Goal: Information Seeking & Learning: Learn about a topic

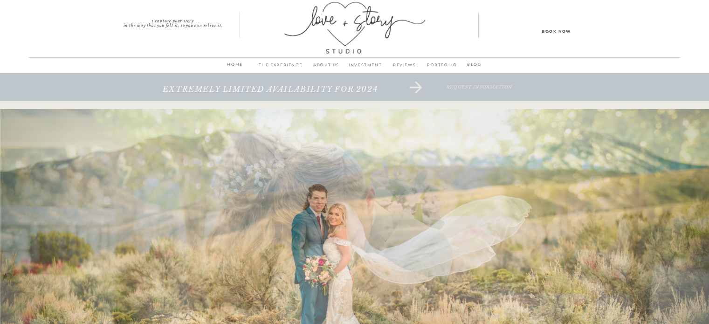
click at [356, 65] on p "INVESTMENT" at bounding box center [365, 67] width 39 height 13
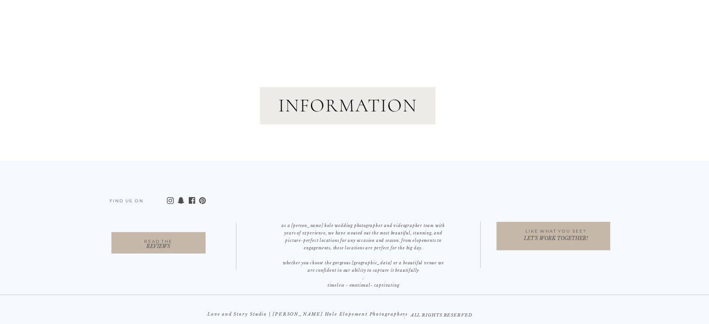
scroll to position [2736, 0]
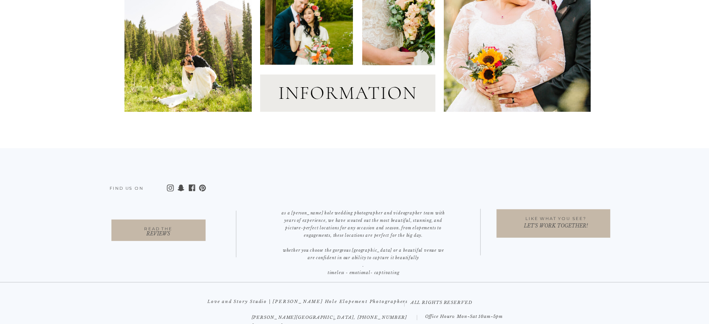
click at [319, 100] on h2 "information" at bounding box center [347, 93] width 175 height 23
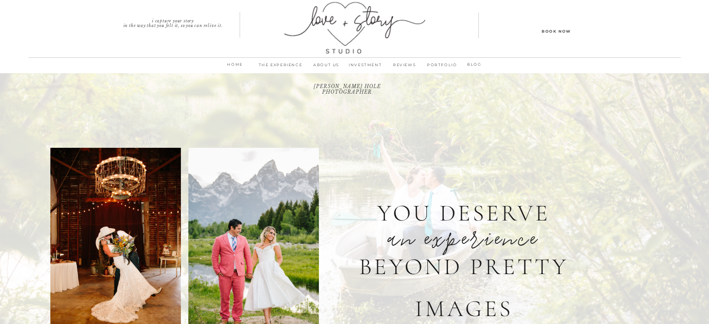
click at [436, 63] on p "PORTFOLIO" at bounding box center [442, 67] width 36 height 13
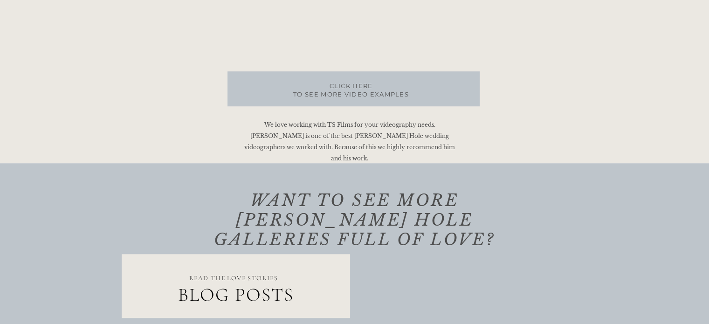
scroll to position [667, 0]
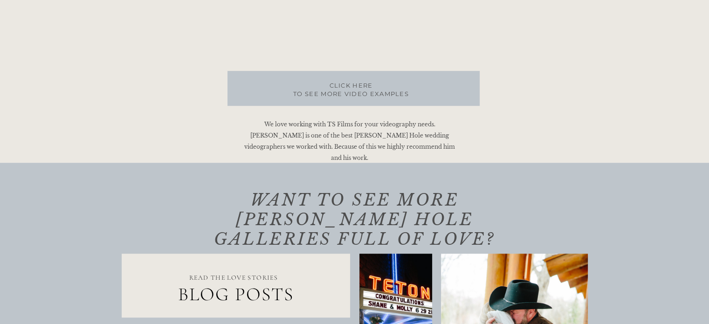
click at [328, 91] on h3 "CLICK HERE to see more video examples" at bounding box center [351, 92] width 146 height 23
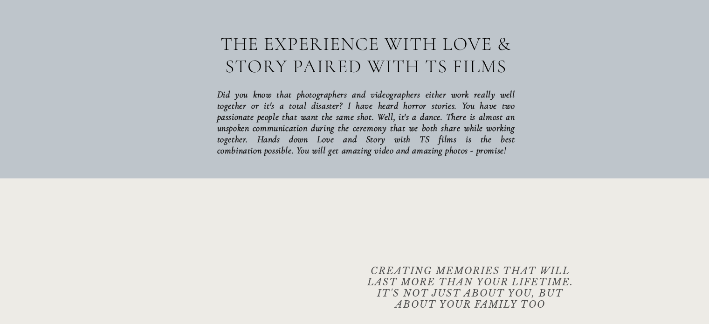
scroll to position [2601, 0]
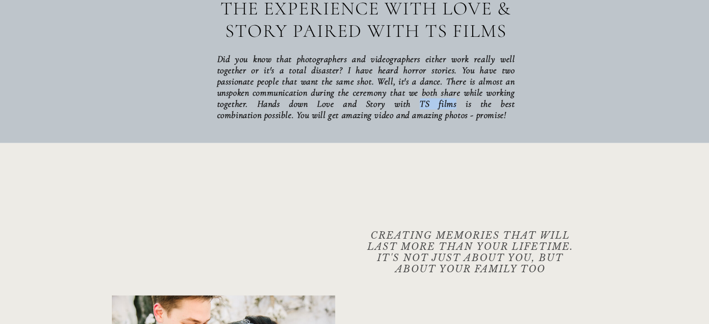
drag, startPoint x: 421, startPoint y: 105, endPoint x: 457, endPoint y: 107, distance: 35.5
click at [457, 107] on b "Did you know that photographers and videographers either work really well toget…" at bounding box center [366, 87] width 298 height 67
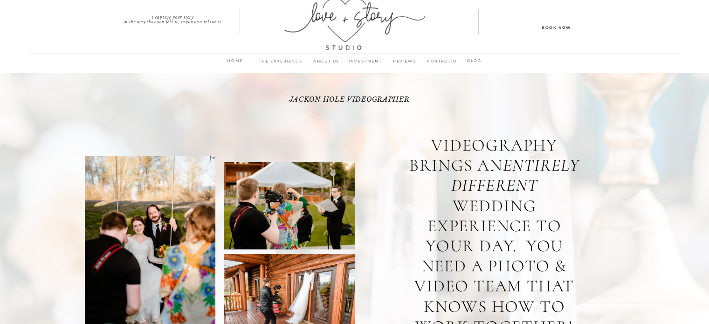
scroll to position [0, 0]
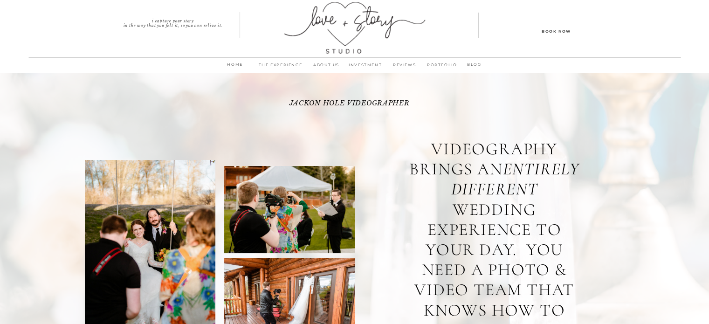
click at [352, 64] on p "INVESTMENT" at bounding box center [365, 67] width 39 height 13
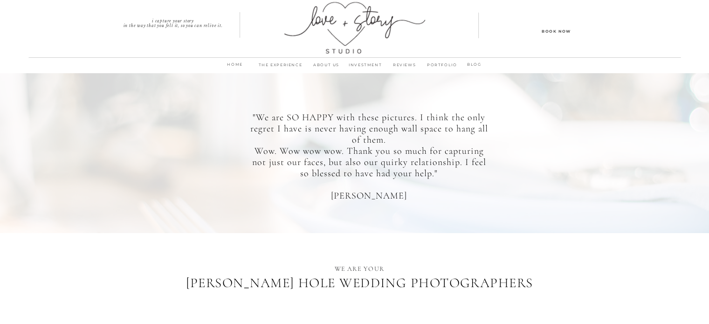
click at [434, 64] on p "PORTFOLIO" at bounding box center [442, 67] width 36 height 13
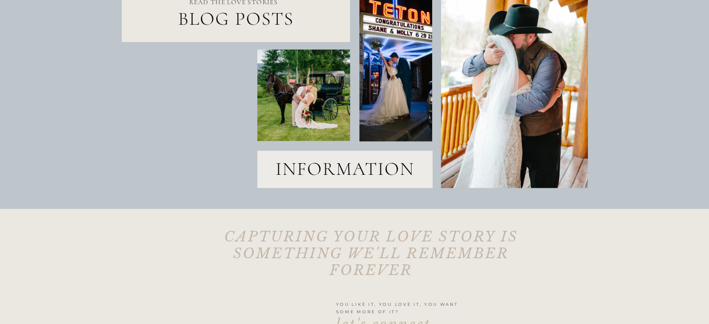
scroll to position [938, 0]
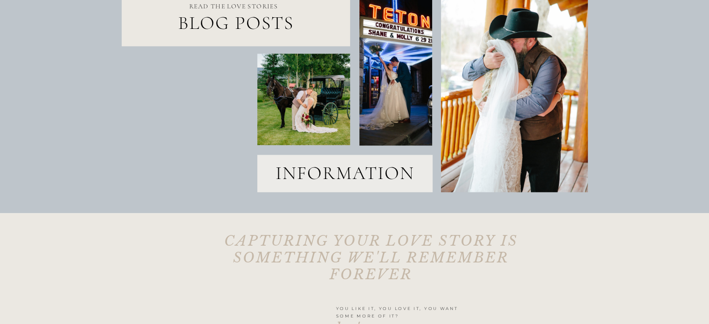
click at [288, 173] on h2 "information" at bounding box center [344, 173] width 175 height 23
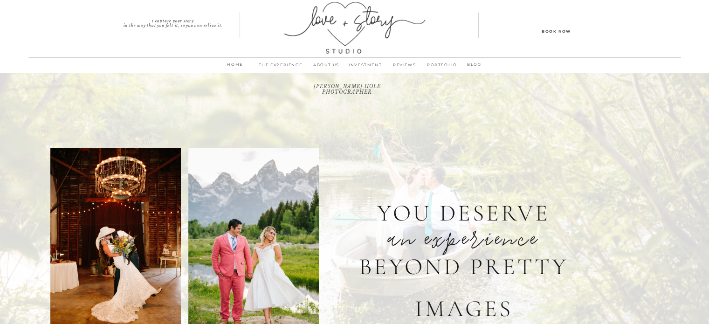
click at [365, 65] on p "INVESTMENT" at bounding box center [365, 67] width 39 height 13
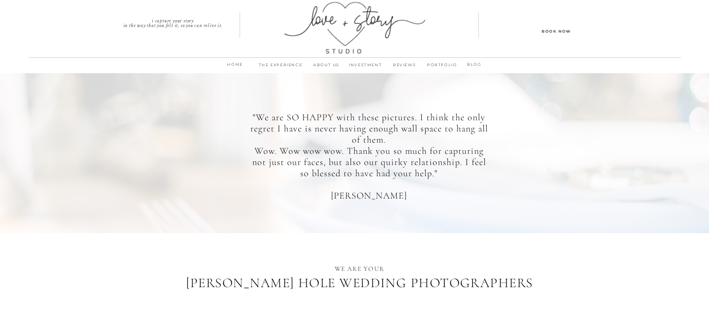
click at [321, 65] on p "ABOUT us" at bounding box center [326, 67] width 39 height 13
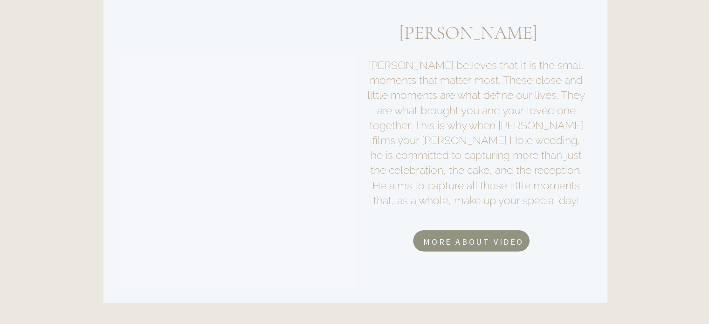
scroll to position [2556, 0]
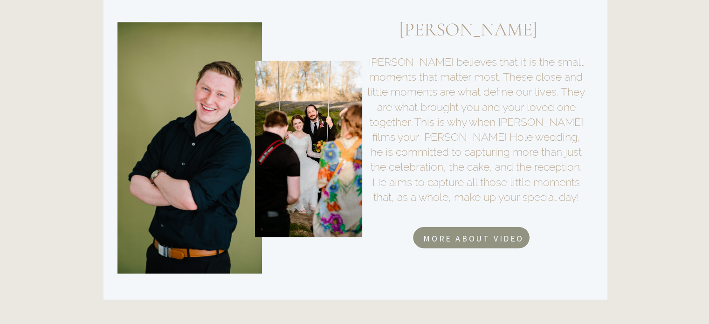
click at [436, 242] on h2 "more about video" at bounding box center [473, 237] width 111 height 11
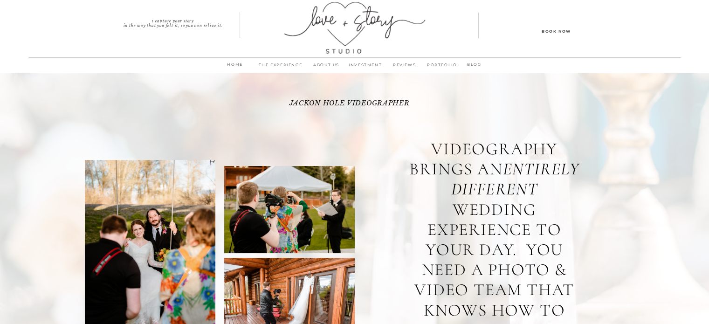
click at [368, 64] on p "INVESTMENT" at bounding box center [365, 67] width 39 height 13
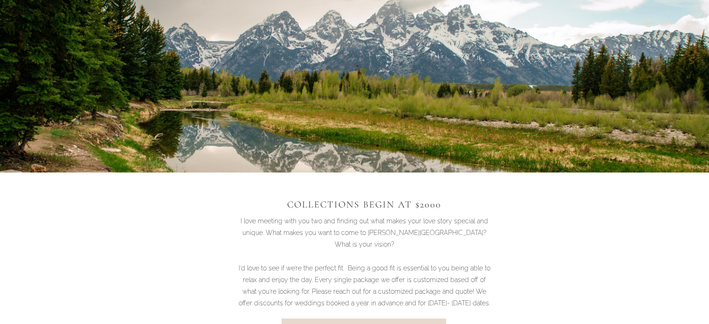
scroll to position [505, 0]
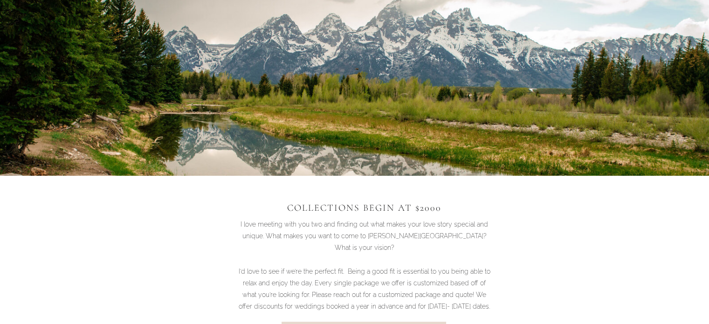
click at [315, 205] on p "Collections Begin at $2000" at bounding box center [365, 204] width 196 height 11
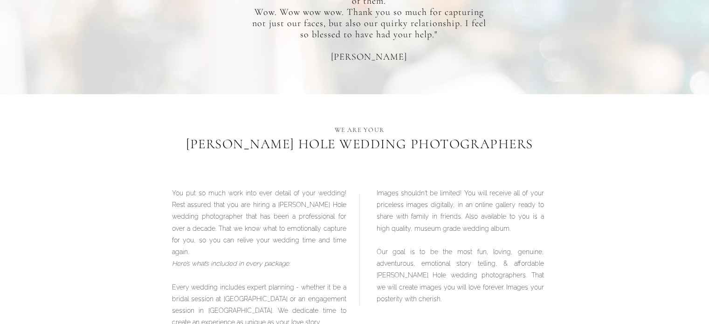
scroll to position [0, 0]
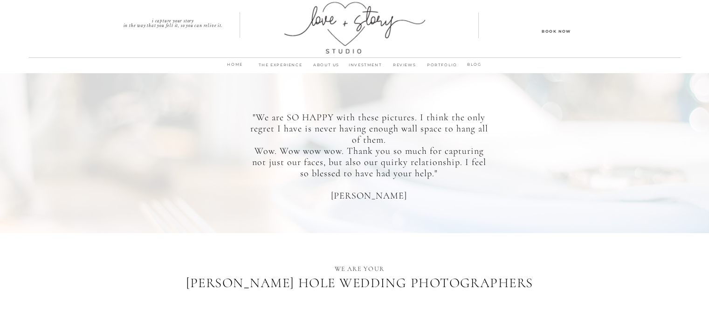
click at [278, 65] on p "THE EXPERIENCE" at bounding box center [280, 67] width 53 height 13
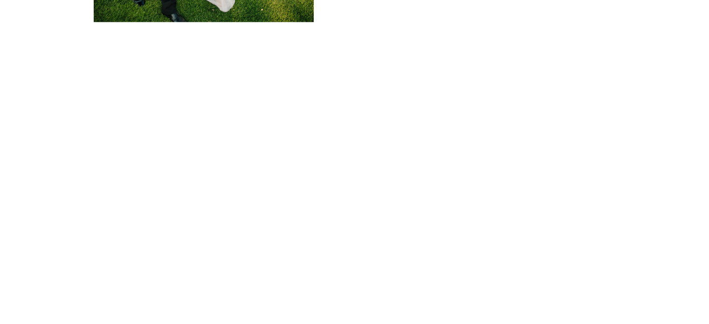
scroll to position [5229, 0]
